Goal: Task Accomplishment & Management: Complete application form

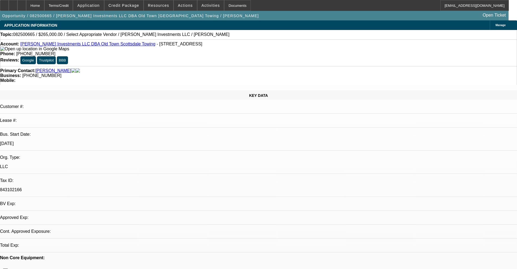
select select "0"
select select "2"
select select "0.1"
select select "4"
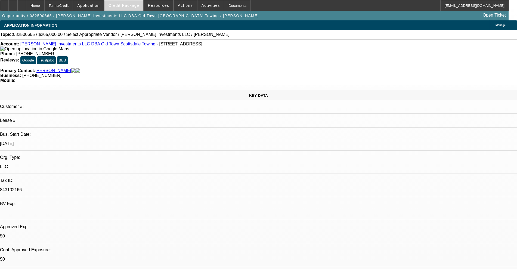
click at [124, 6] on span "Credit Package" at bounding box center [123, 5] width 31 height 4
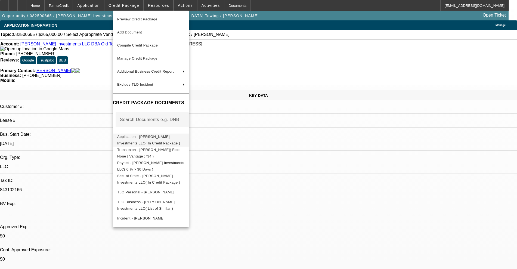
click at [145, 142] on button "Application - Harrison Stone Investments LLC( In Credit Package )" at bounding box center [151, 139] width 76 height 13
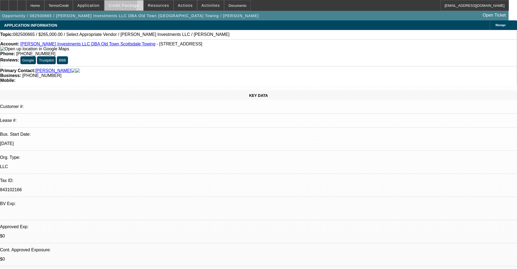
click at [126, 4] on span "Credit Package" at bounding box center [123, 5] width 31 height 4
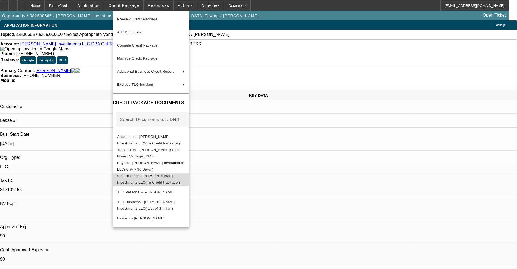
click at [166, 173] on button "Sec. of State - Harrison Stone Investments LLC( In Credit Package )" at bounding box center [151, 179] width 76 height 13
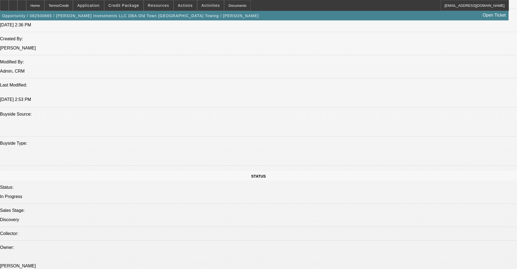
scroll to position [679, 0]
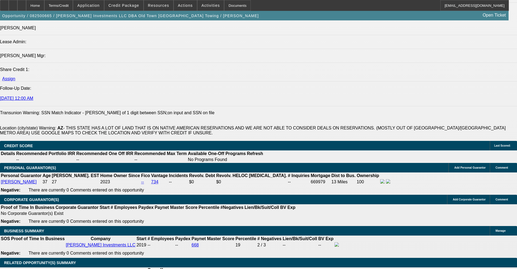
type input "$25,000.00"
type input "72"
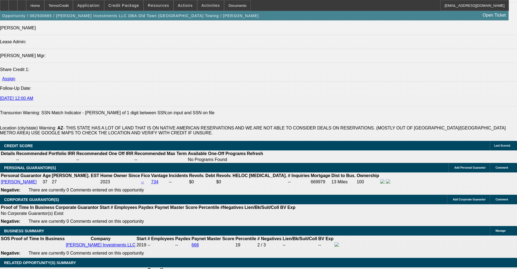
type input "0"
type input "$6,666.66"
type input "$3,333.33"
type input "0"
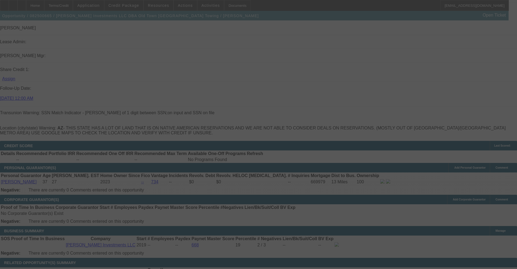
scroll to position [713, 0]
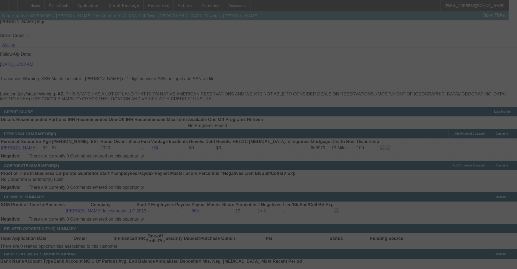
select select "0"
select select "2"
select select "0.1"
select select "4"
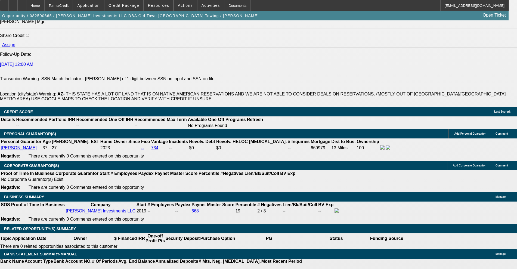
type input "1"
type input "UNKNOWN"
type input "10"
type input "$3,435.72"
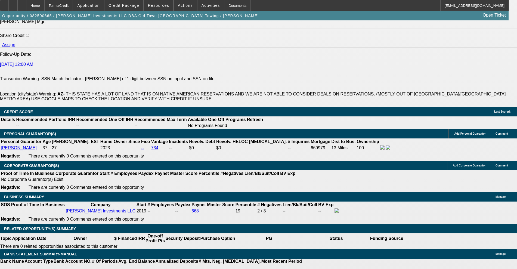
type input "$6,871.44"
type input "$4,446.20"
type input "$8,892.40"
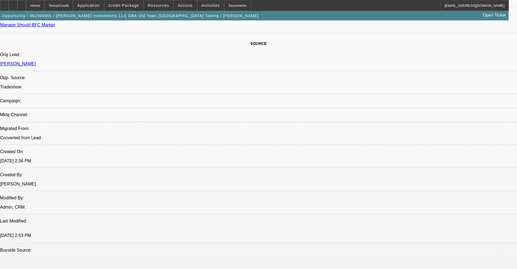
scroll to position [272, 0]
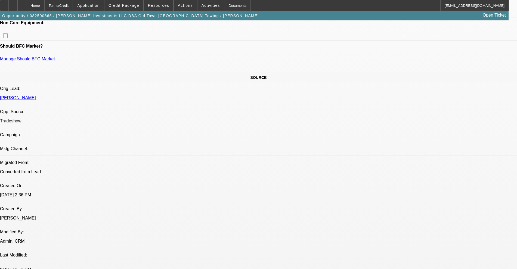
type input "10"
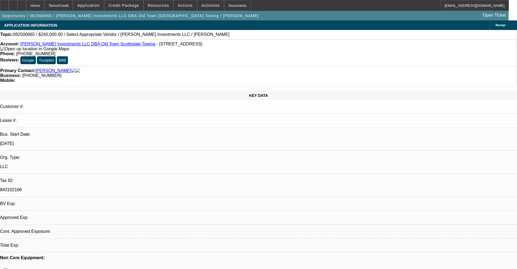
select select "0"
select select "2"
select select "0.1"
select select "4"
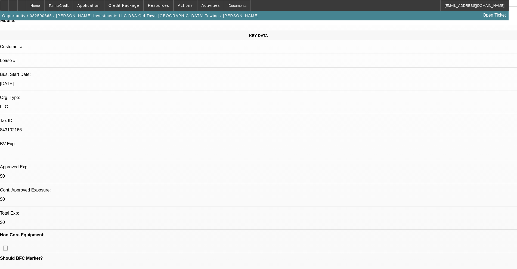
scroll to position [156, 0]
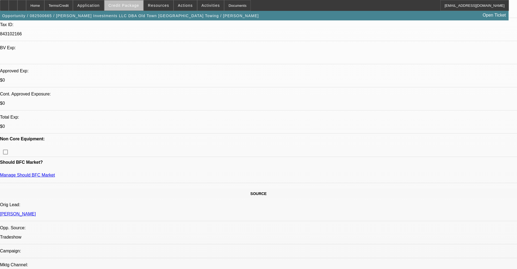
click at [132, 6] on span "Credit Package" at bounding box center [123, 5] width 31 height 4
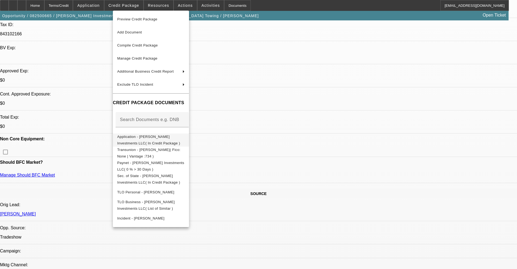
click at [145, 141] on span "Application - Harrison Stone Investments LLC( In Credit Package )" at bounding box center [150, 139] width 67 height 13
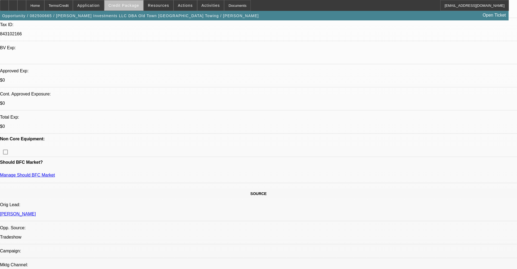
click at [134, 4] on span "Credit Package" at bounding box center [123, 5] width 31 height 4
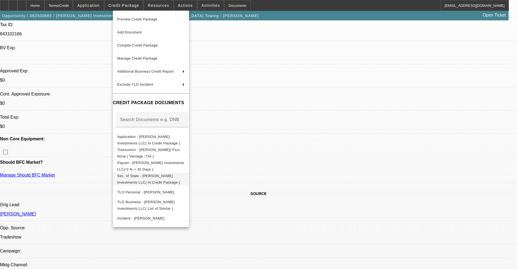
click at [166, 177] on span "Sec. of State - Harrison Stone Investments LLC( In Credit Package )" at bounding box center [148, 179] width 63 height 11
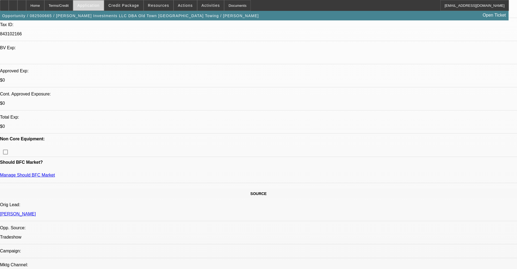
click at [97, 3] on span "Application" at bounding box center [88, 5] width 22 height 4
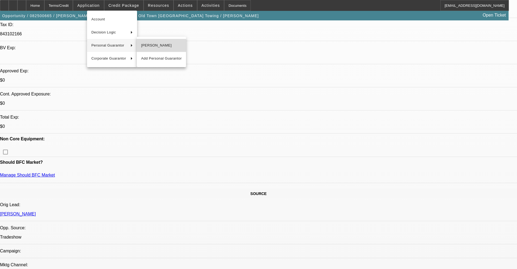
click at [153, 48] on span "Harrison Stone" at bounding box center [161, 45] width 40 height 7
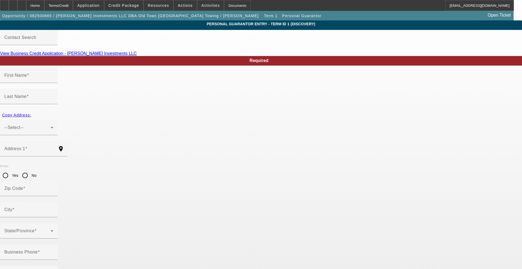
type input "Harrison"
type input "Stone"
type input "6216 East Crocus Drive"
radio input "true"
type input "85254"
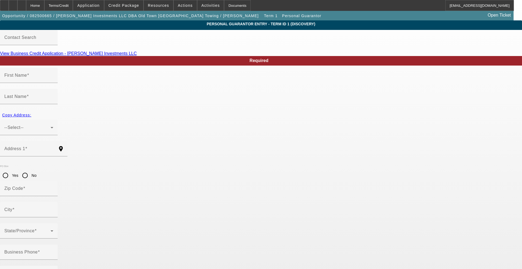
type input "Scottsdale"
type input "(480) 561-7413"
type input "100"
type input "021-71-3491"
type input "harrison@oldtowntowing.com"
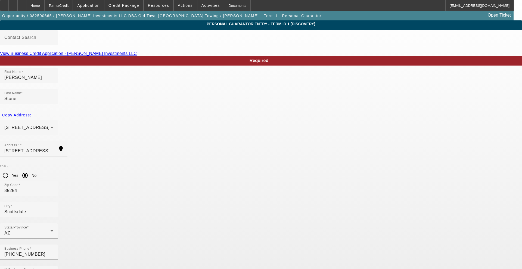
type input "021-70-3491"
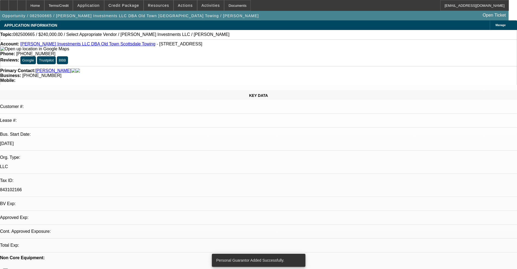
select select "0"
select select "2"
select select "0.1"
select select "4"
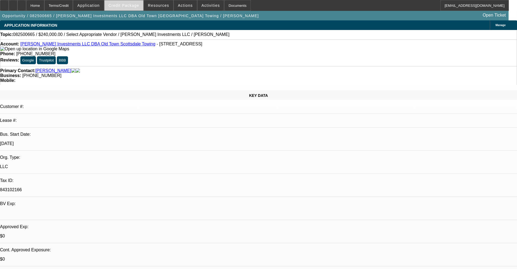
click at [122, 6] on span "Credit Package" at bounding box center [123, 5] width 31 height 4
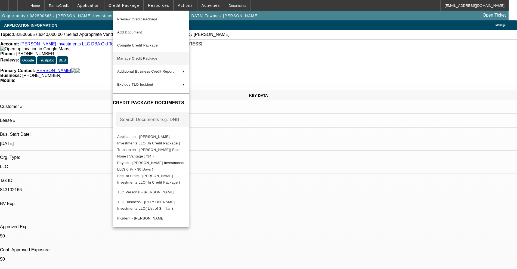
click at [137, 61] on span "Manage Credit Package" at bounding box center [150, 58] width 67 height 7
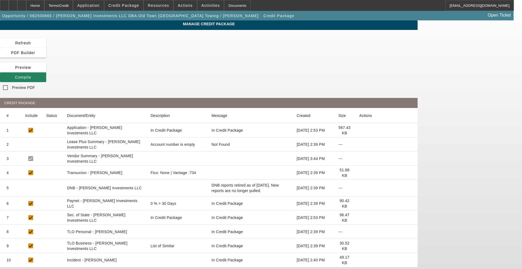
click at [359, 173] on icon at bounding box center [359, 173] width 0 height 0
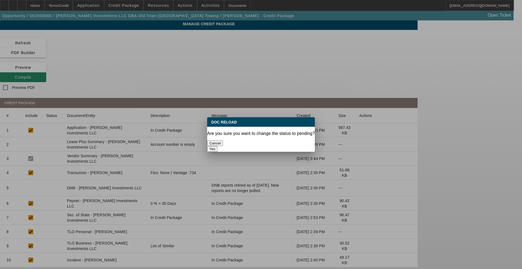
click at [217, 146] on button "Yes" at bounding box center [212, 149] width 10 height 6
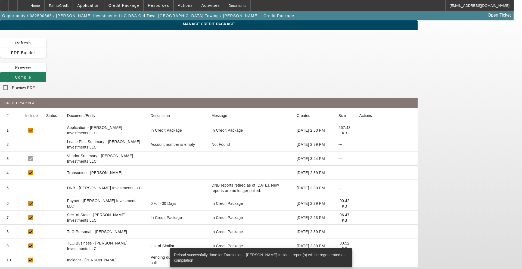
click at [31, 75] on span "Compile" at bounding box center [23, 77] width 16 height 4
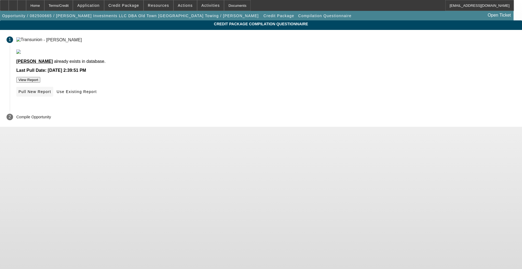
click at [51, 94] on span "Pull New Report" at bounding box center [34, 91] width 33 height 4
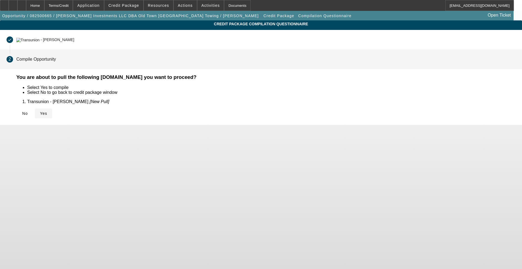
click at [52, 115] on span at bounding box center [43, 113] width 17 height 13
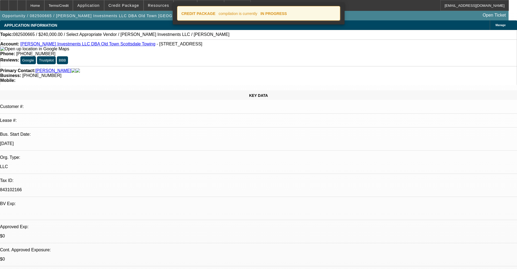
select select "0"
select select "2"
select select "0.1"
select select "4"
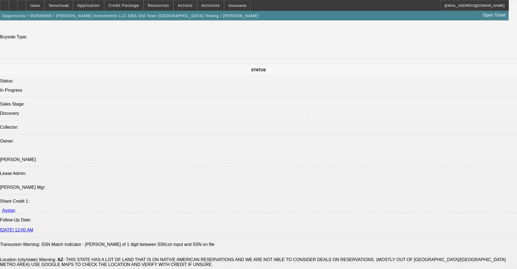
scroll to position [645, 0]
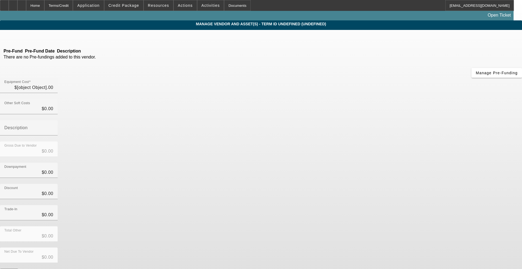
type input "$265,000.00"
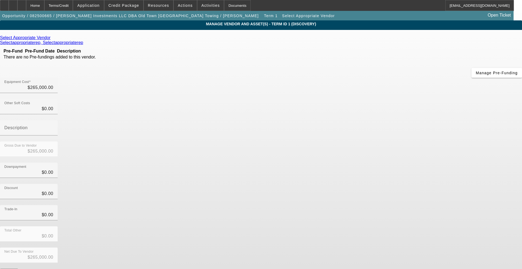
click at [152, 40] on div "Select Appropriate Vendor" at bounding box center [261, 37] width 522 height 5
click at [51, 39] on link "Select Appropriate Vendor" at bounding box center [25, 37] width 51 height 5
click at [52, 39] on icon at bounding box center [52, 37] width 0 height 5
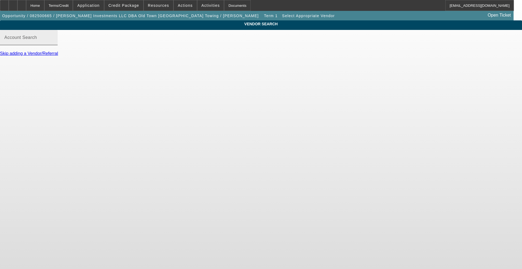
click at [53, 45] on div "Account Search" at bounding box center [28, 37] width 49 height 15
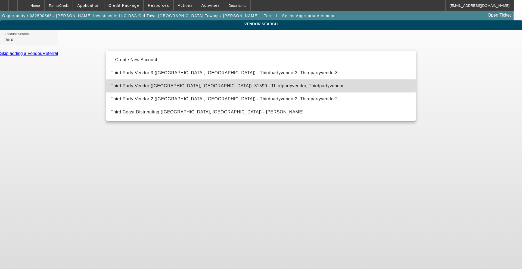
click at [135, 86] on span "Third Party Vendor (Northbrook, IL)_31590 - Thirdpartyvendor, Thirdpartyvendor" at bounding box center [227, 85] width 233 height 5
type input "Third Party Vendor (Northbrook, IL)_31590 - Thirdpartyvendor, Thirdpartyvendor"
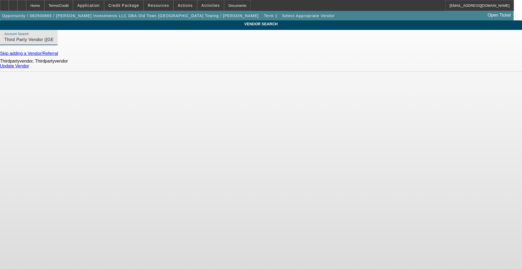
click at [29, 68] on link "Update Vendor" at bounding box center [14, 66] width 29 height 5
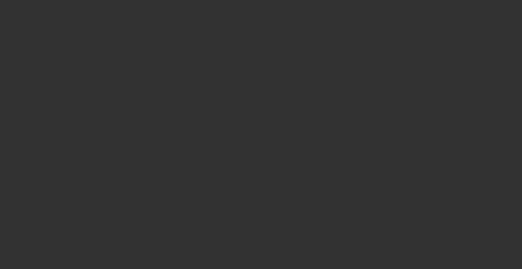
type input "$265,000.00"
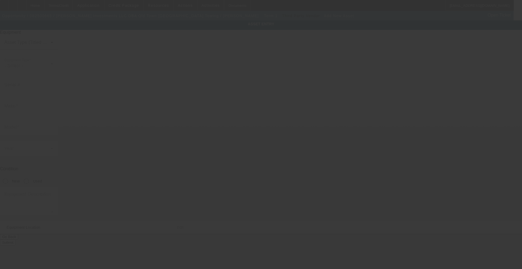
type input "2415 S 17th St"
type input "Apt 9"
type input "Phoenix"
type input "85034"
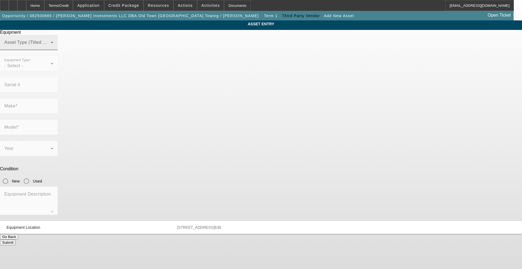
click at [51, 48] on span at bounding box center [27, 44] width 46 height 7
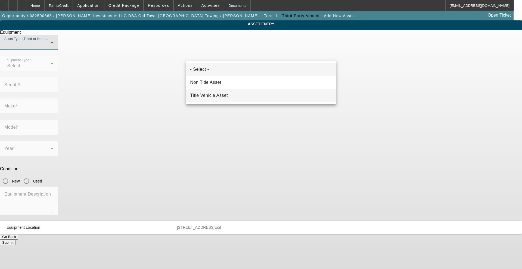
click at [213, 95] on span "Title Vehicle Asset" at bounding box center [209, 95] width 38 height 7
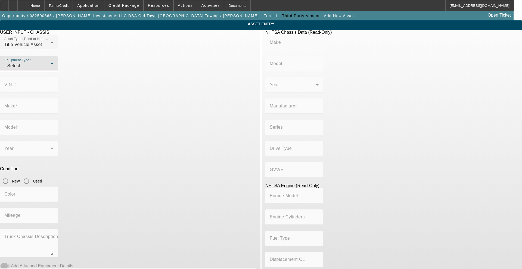
click at [51, 69] on div "- Select -" at bounding box center [27, 65] width 46 height 7
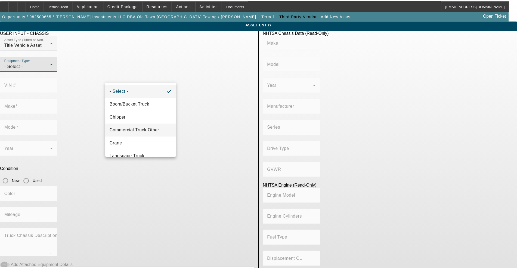
scroll to position [60, 0]
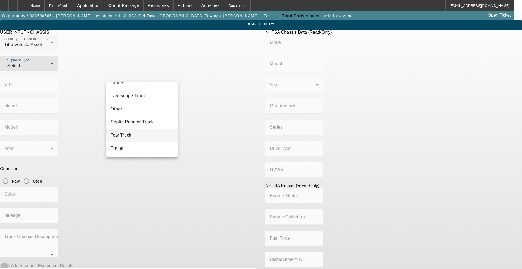
click at [136, 133] on mat-option "Tow Truck" at bounding box center [141, 135] width 71 height 13
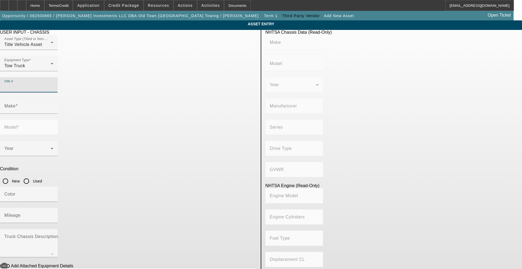
click at [53, 84] on input "VIN #" at bounding box center [28, 87] width 49 height 7
click at [53, 84] on input "1nkdxbtz=x13j708689" at bounding box center [28, 87] width 49 height 7
drag, startPoint x: 232, startPoint y: 76, endPoint x: 140, endPoint y: 58, distance: 93.7
click at [142, 59] on div "Asset Type (Titled or Non-Titled) Title Vehicle Asset Equipment Type Tow Truck …" at bounding box center [128, 67] width 256 height 64
type input "1nkdxbtx13j708689"
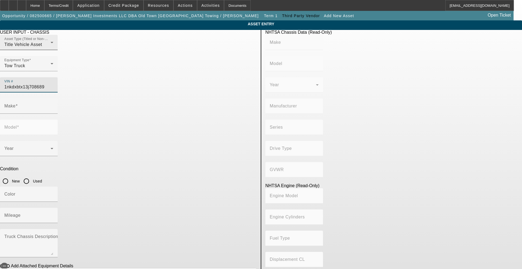
type input "KENWORTH"
type input "T800"
type input "KENWORTH TRUCK COMPANY"
type input "Other"
type input "Class 8: 33,001 lb and above (14,969 kg and above)"
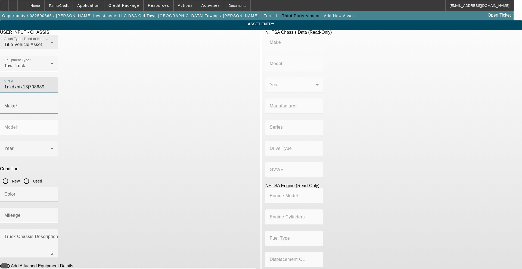
type input "3406"
type input "6"
type input "Diesel"
type input "893"
type input "14.6"
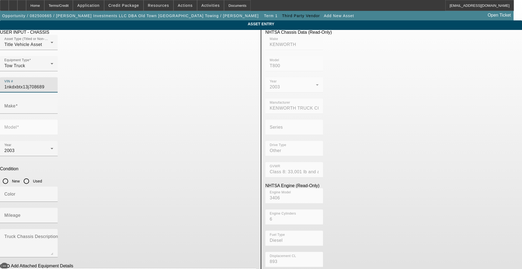
type input "KENWORTH"
type input "T800"
type input "1NKDXBTX13J708689"
click at [32, 176] on input "Used" at bounding box center [26, 181] width 11 height 11
radio input "true"
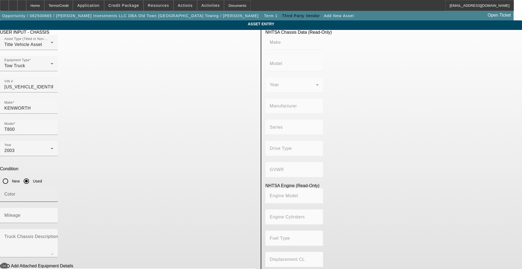
click at [53, 186] on div "Color" at bounding box center [28, 193] width 49 height 15
type input "red"
click at [21, 213] on mat-label "Mileage" at bounding box center [12, 215] width 16 height 5
click at [53, 214] on input "Mileage" at bounding box center [28, 217] width 49 height 7
type input "2"
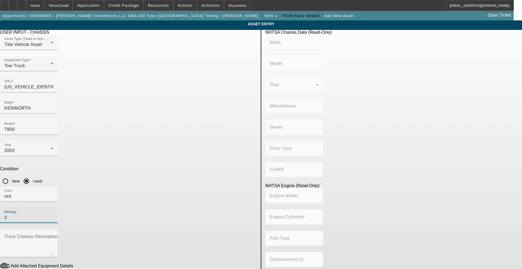
type input "KENWORTH"
type input "T800"
type input "KENWORTH TRUCK COMPANY"
type input "Other"
type input "Class 8: 33,001 lb and above (14,969 kg and above)"
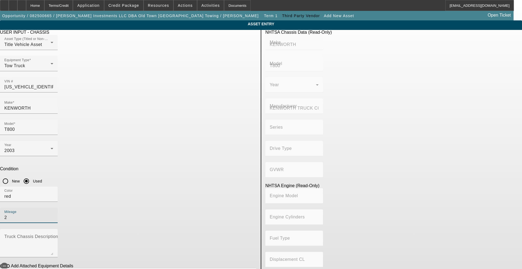
type input "3406"
type input "6"
type input "Diesel"
type input "893"
type input "14.6"
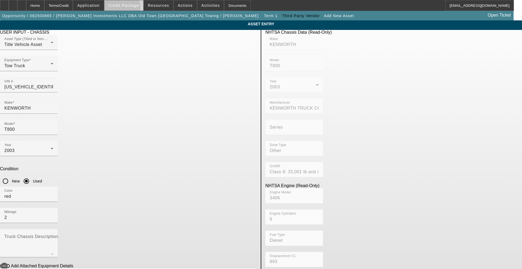
click at [130, 9] on span at bounding box center [123, 5] width 39 height 13
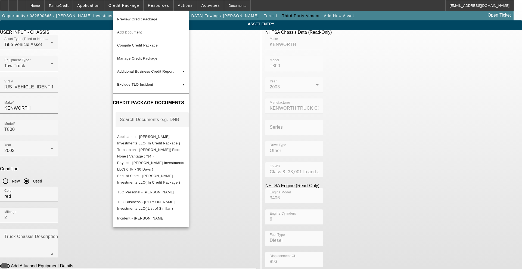
click at [57, 123] on div at bounding box center [261, 134] width 522 height 269
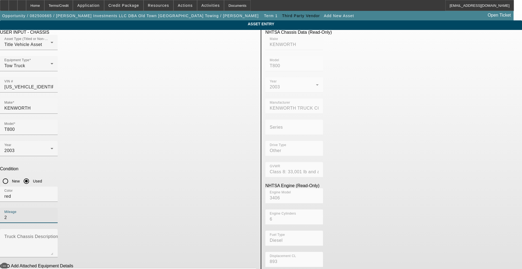
click at [53, 214] on input "2" at bounding box center [28, 217] width 49 height 7
type input "279184"
click at [8, 262] on span "button" at bounding box center [4, 265] width 7 height 7
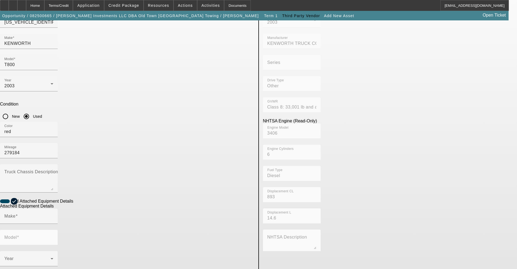
scroll to position [68, 0]
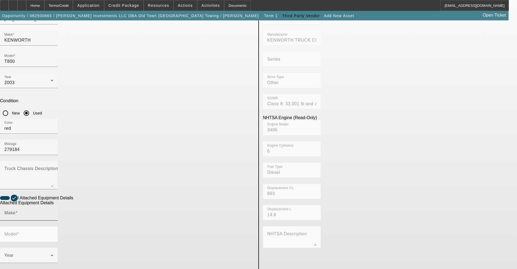
click at [53, 212] on input "Make" at bounding box center [28, 215] width 49 height 7
drag, startPoint x: 122, startPoint y: 153, endPoint x: 29, endPoint y: 147, distance: 93.4
click at [29, 147] on app-asset-collateral-manage "ASSET ENTRY USER INPUT - CHASSIS Asset Type (Titled or Non-Titled) Title Vehicl…" at bounding box center [258, 163] width 517 height 423
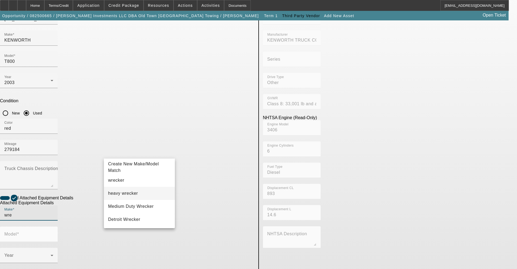
click at [122, 192] on span "heavy wrecker" at bounding box center [123, 193] width 30 height 5
type input "heavy wrecker"
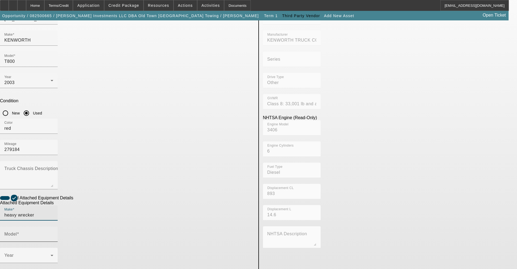
click at [17, 232] on mat-label "Model" at bounding box center [10, 234] width 12 height 5
click at [53, 233] on input "Model" at bounding box center [28, 236] width 49 height 7
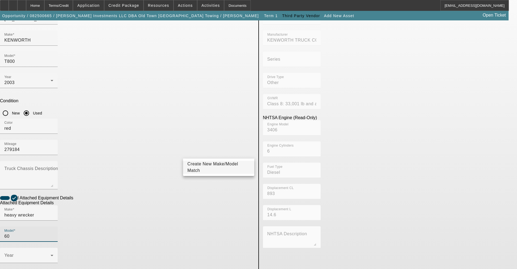
type input "60"
click at [199, 167] on span "Create New Make/Model Match" at bounding box center [212, 166] width 51 height 11
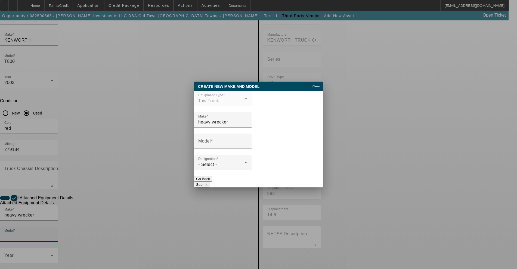
scroll to position [0, 0]
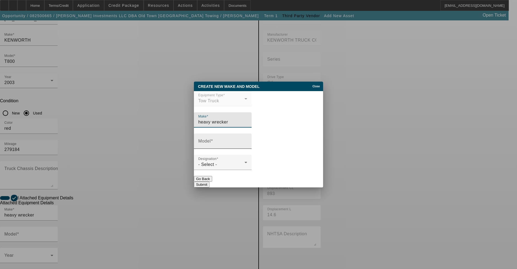
click at [220, 142] on input "Model" at bounding box center [222, 143] width 49 height 7
type input "60ton"
click at [207, 162] on div "Designation - Select -" at bounding box center [222, 162] width 49 height 15
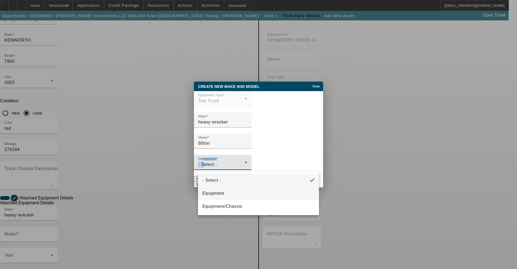
click at [211, 191] on span "Equipment" at bounding box center [213, 193] width 22 height 7
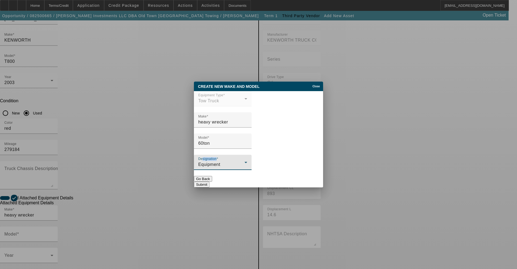
click at [209, 184] on button "Submit" at bounding box center [201, 185] width 15 height 6
type input "60ton"
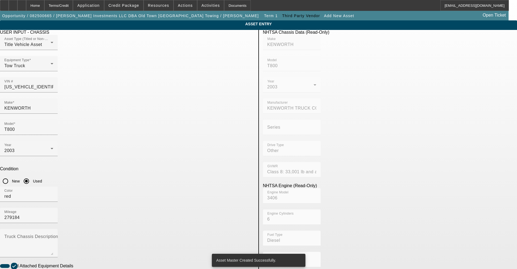
scroll to position [68, 0]
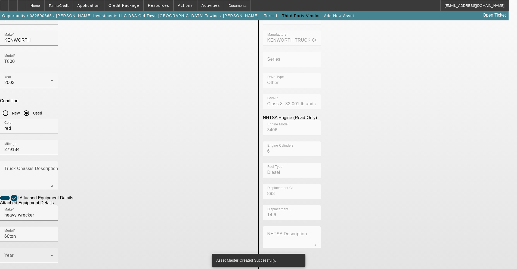
click at [51, 254] on span at bounding box center [27, 257] width 46 height 7
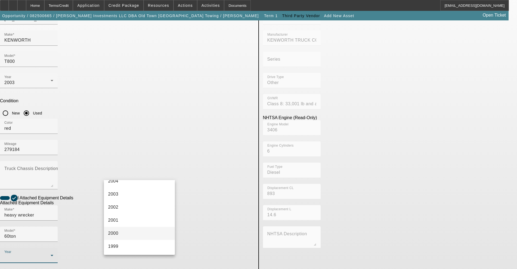
scroll to position [306, 0]
click at [126, 209] on mat-option "2003" at bounding box center [139, 208] width 71 height 13
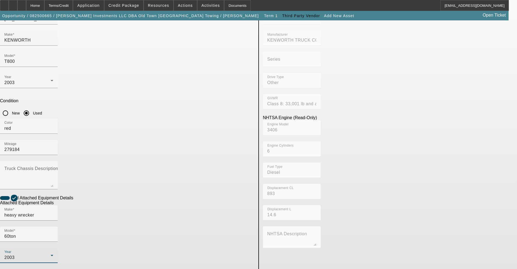
radio input "true"
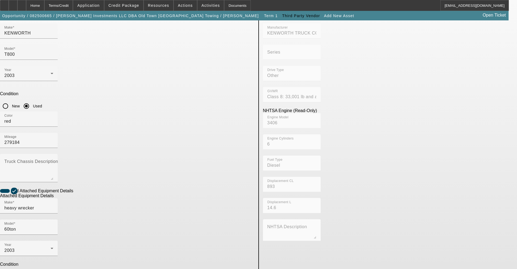
scroll to position [81, 0]
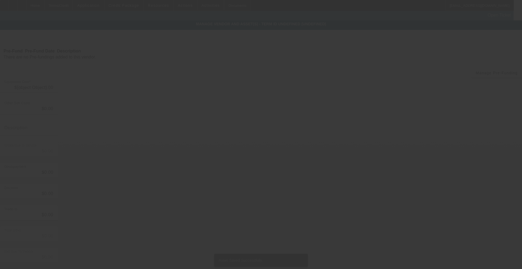
type input "$265,000.00"
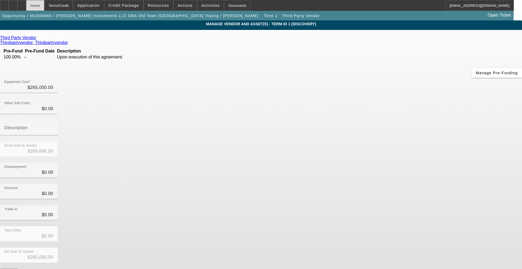
click at [44, 5] on div "Home" at bounding box center [35, 5] width 18 height 11
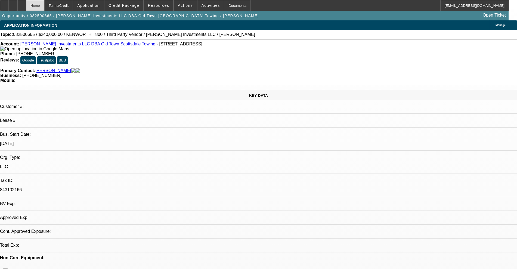
select select "0"
select select "2"
select select "0.1"
select select "4"
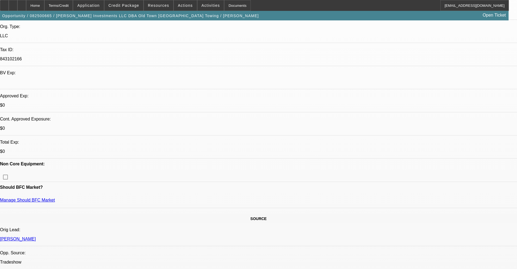
scroll to position [170, 0]
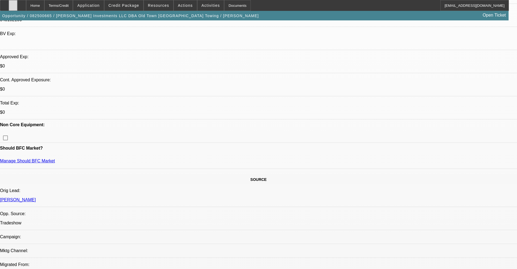
click at [13, 4] on icon at bounding box center [13, 4] width 0 height 0
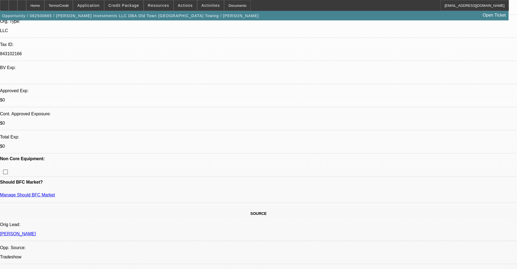
scroll to position [0, 0]
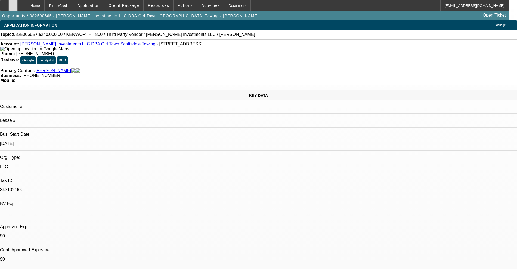
click at [13, 4] on icon at bounding box center [13, 4] width 0 height 0
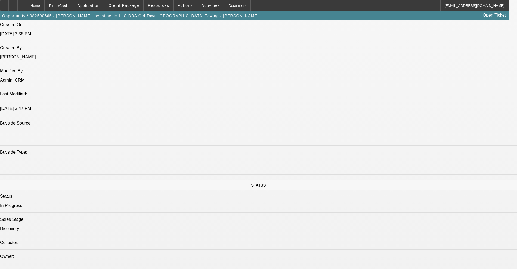
scroll to position [306, 0]
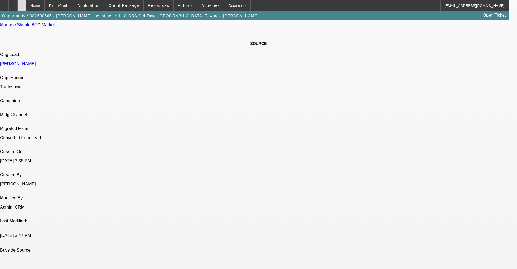
click at [26, 10] on div at bounding box center [21, 5] width 9 height 11
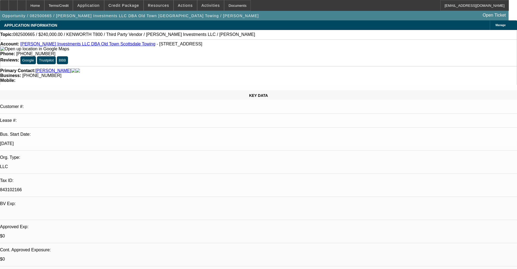
select select "0"
select select "2"
select select "0.1"
select select "4"
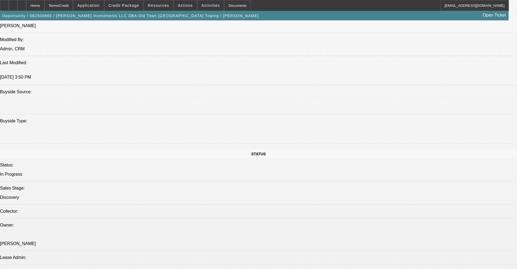
scroll to position [374, 0]
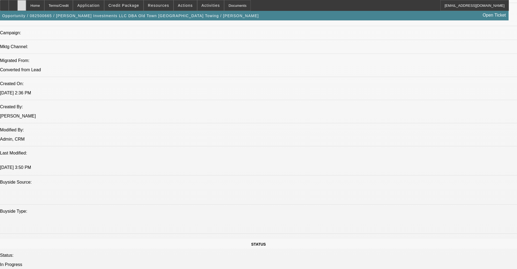
click at [22, 4] on icon at bounding box center [22, 4] width 0 height 0
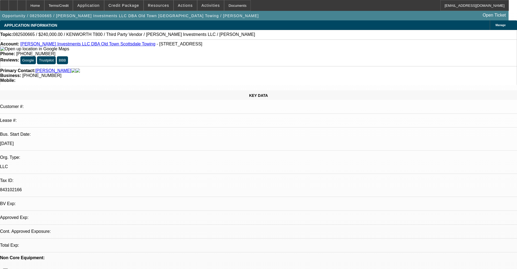
select select "0"
select select "2"
select select "0.1"
select select "4"
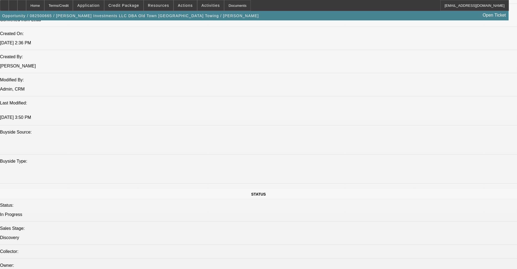
scroll to position [408, 0]
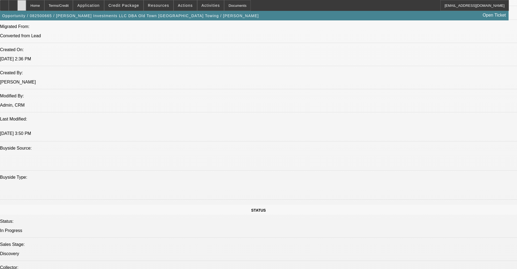
click at [22, 4] on icon at bounding box center [22, 4] width 0 height 0
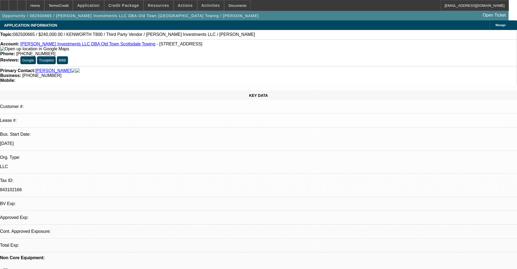
select select "0"
select select "2"
select select "0.1"
select select "4"
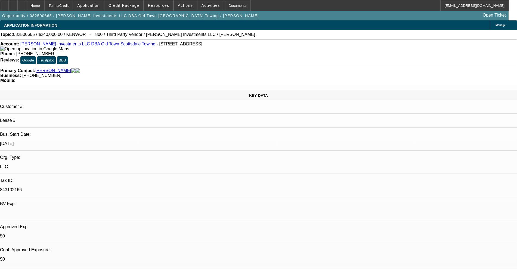
click at [44, 44] on link "[PERSON_NAME] Investments LLC DBA Old Town Scottsdale Towing" at bounding box center [87, 44] width 135 height 5
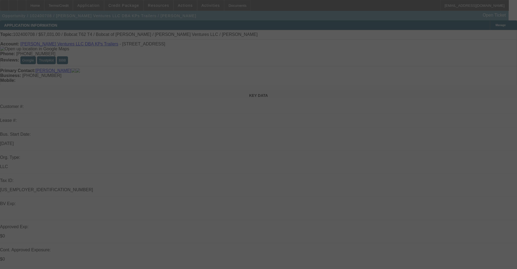
select select "0"
select select "2"
select select "0"
select select "6"
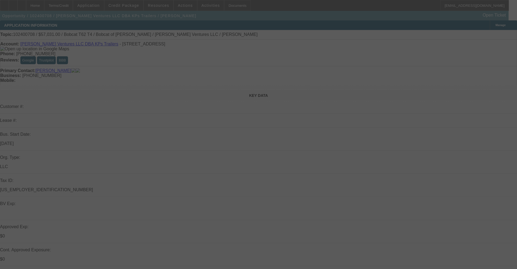
select select "0"
select select "2"
select select "0"
select select "6"
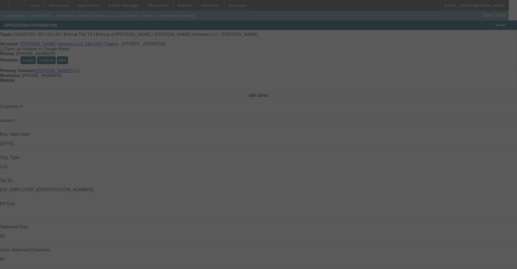
select select "0"
select select "2"
select select "0"
select select "6"
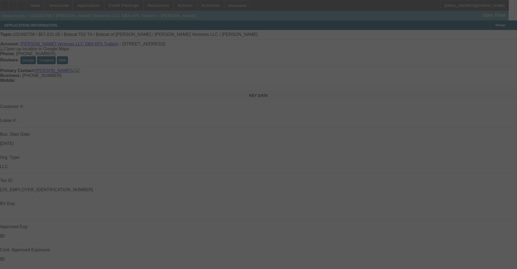
select select "0"
select select "2"
select select "0"
select select "6"
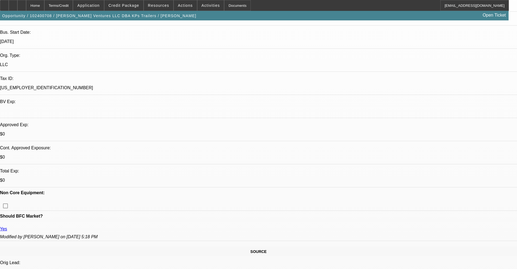
scroll to position [204, 0]
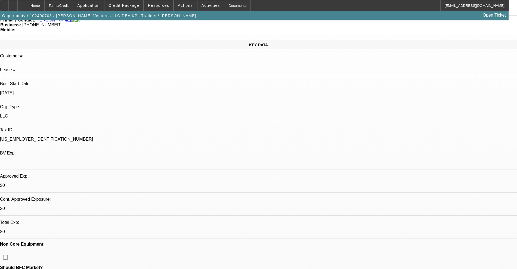
scroll to position [0, 0]
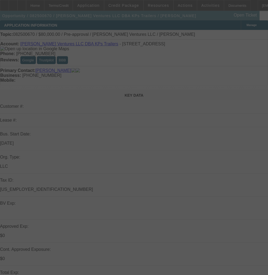
select select "0"
select select "2"
select select "0.1"
select select "4"
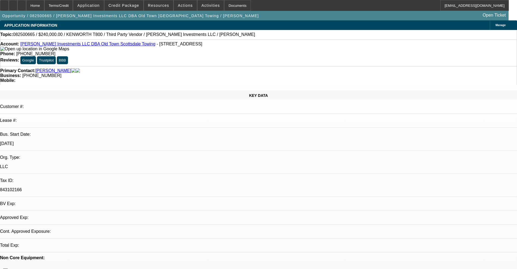
select select "0"
select select "2"
select select "0.1"
select select "4"
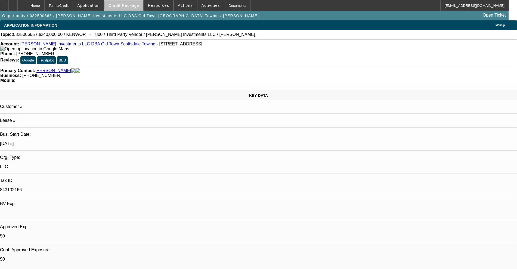
click at [135, 2] on span at bounding box center [123, 5] width 39 height 13
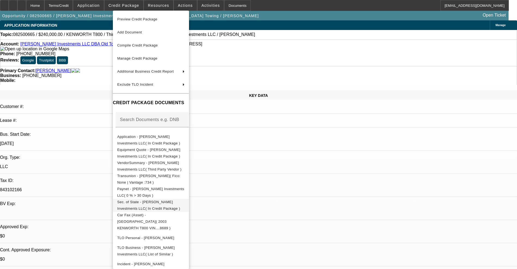
click at [148, 202] on span "Sec. of State - [PERSON_NAME] Investments LLC( In Credit Package )" at bounding box center [148, 205] width 63 height 11
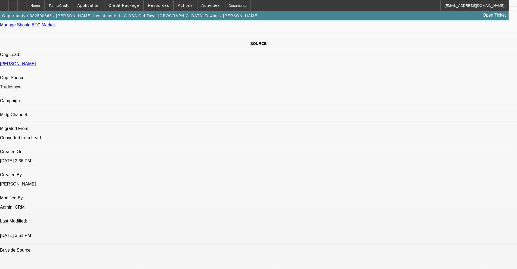
scroll to position [442, 0]
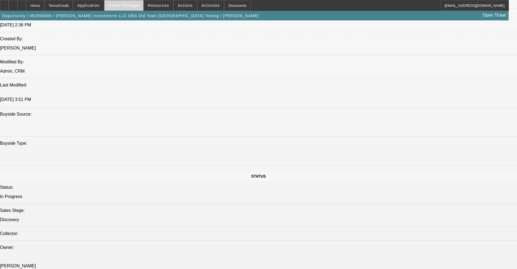
click at [133, 4] on span "Credit Package" at bounding box center [123, 5] width 31 height 4
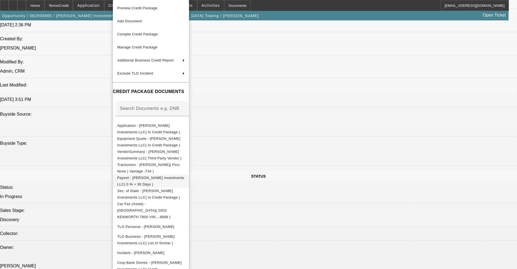
scroll to position [0, 0]
click at [98, 106] on div at bounding box center [258, 134] width 517 height 269
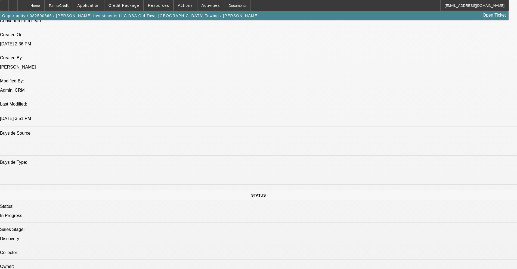
scroll to position [408, 0]
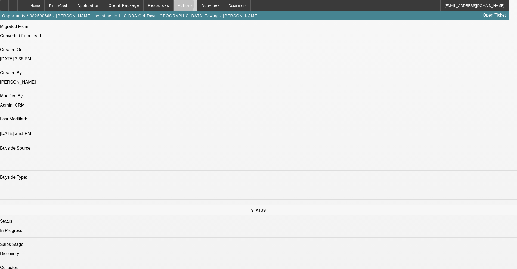
click at [180, 6] on span "Actions" at bounding box center [185, 5] width 15 height 4
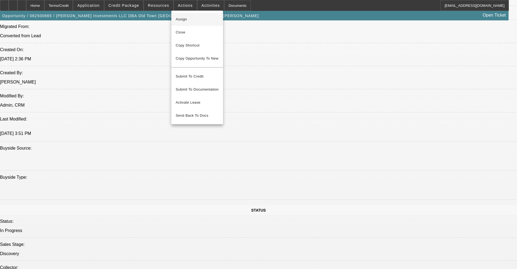
click at [184, 19] on span "Assign" at bounding box center [197, 19] width 43 height 7
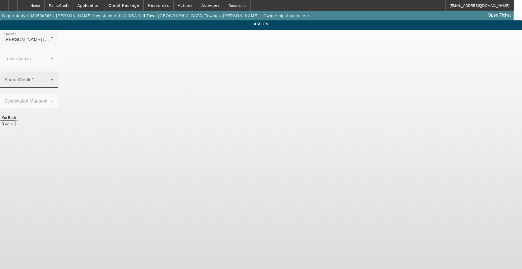
click at [34, 77] on mat-label "Share Credit 1" at bounding box center [19, 79] width 30 height 5
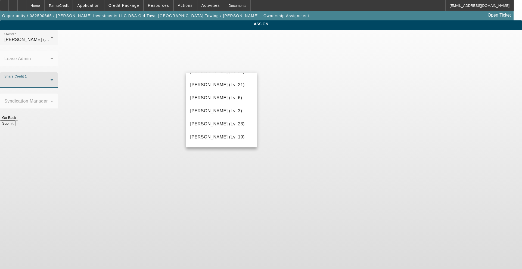
scroll to position [577, 0]
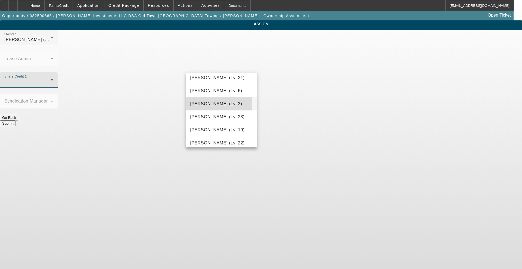
click at [203, 107] on span "[PERSON_NAME] (Lvl 3)" at bounding box center [216, 104] width 52 height 7
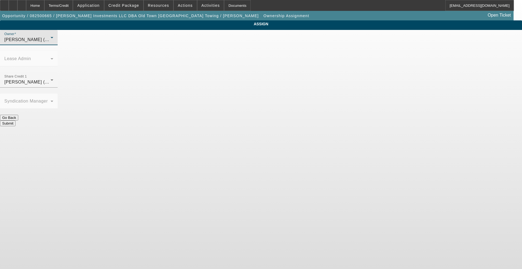
click at [56, 42] on span "[PERSON_NAME] (Lvl 3)" at bounding box center [30, 39] width 52 height 5
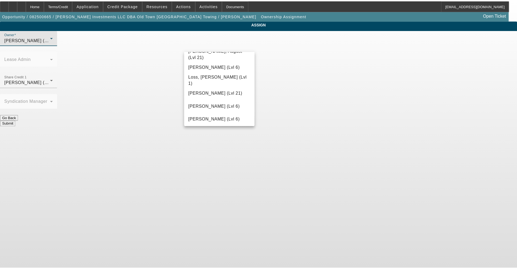
scroll to position [415, 0]
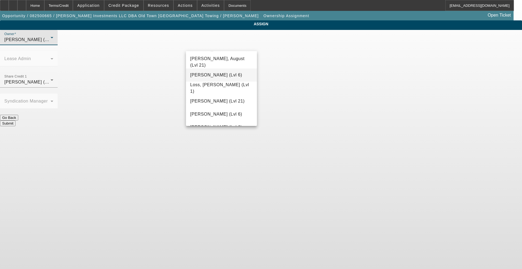
click at [207, 78] on span "[PERSON_NAME] (Lvl 6)" at bounding box center [216, 75] width 52 height 7
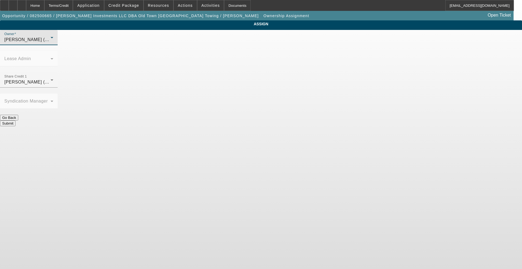
click at [15, 120] on button "Submit" at bounding box center [7, 123] width 15 height 6
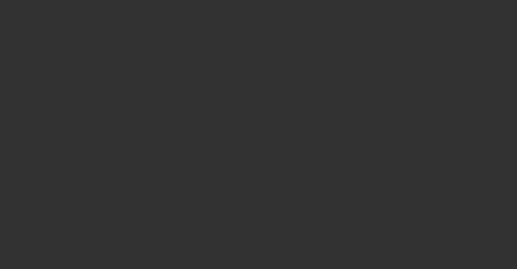
select select "0"
select select "2"
select select "0.1"
select select "4"
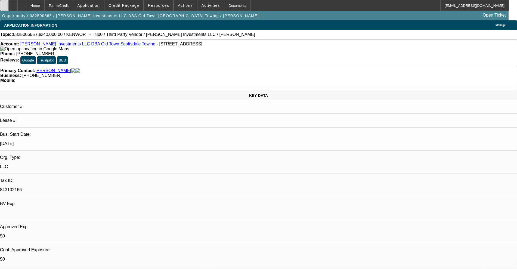
click at [4, 4] on icon at bounding box center [4, 4] width 0 height 0
click at [131, 8] on span at bounding box center [123, 5] width 39 height 13
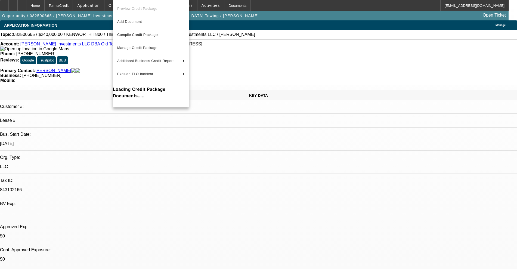
click at [90, 74] on div at bounding box center [258, 134] width 517 height 269
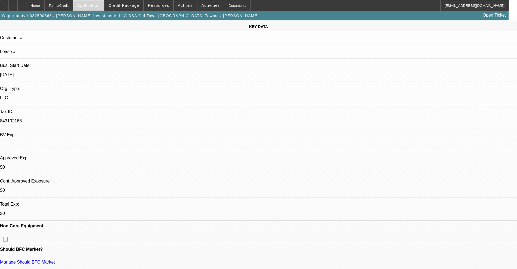
scroll to position [68, 0]
click at [104, 2] on span at bounding box center [88, 5] width 30 height 13
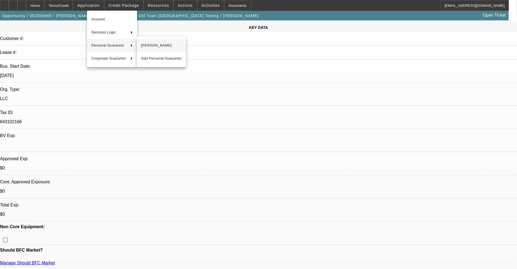
click at [142, 46] on span "[PERSON_NAME]" at bounding box center [161, 45] width 40 height 7
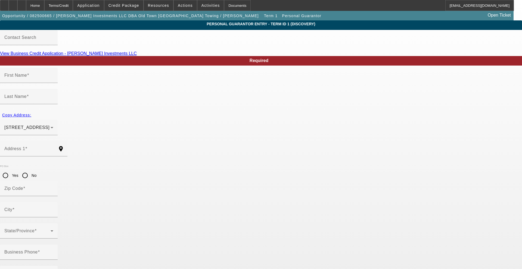
type input "[PERSON_NAME]"
type input "Stone"
type input "[STREET_ADDRESS]"
radio input "true"
type input "85254"
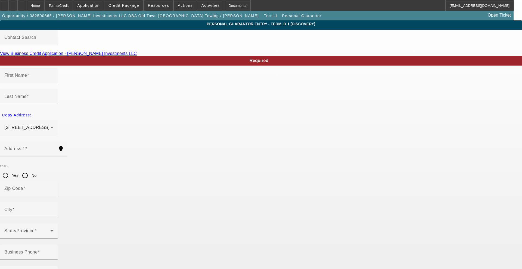
type input "Scottsdale"
type input "[PHONE_NUMBER]"
type input "100"
type input "021-70-3491"
type input "[PERSON_NAME][EMAIL_ADDRESS][DOMAIN_NAME]"
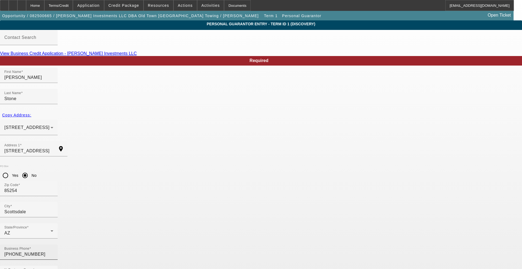
drag, startPoint x: 202, startPoint y: 192, endPoint x: 161, endPoint y: 187, distance: 40.7
click at [161, 244] on div "Business Phone [PHONE_NUMBER] % Business Owned 100" at bounding box center [261, 265] width 522 height 42
type input "80"
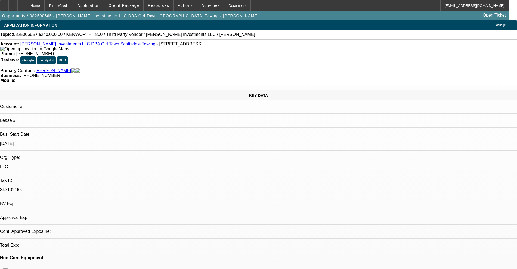
select select "0"
select select "2"
select select "0.1"
select select "4"
